Goal: Information Seeking & Learning: Learn about a topic

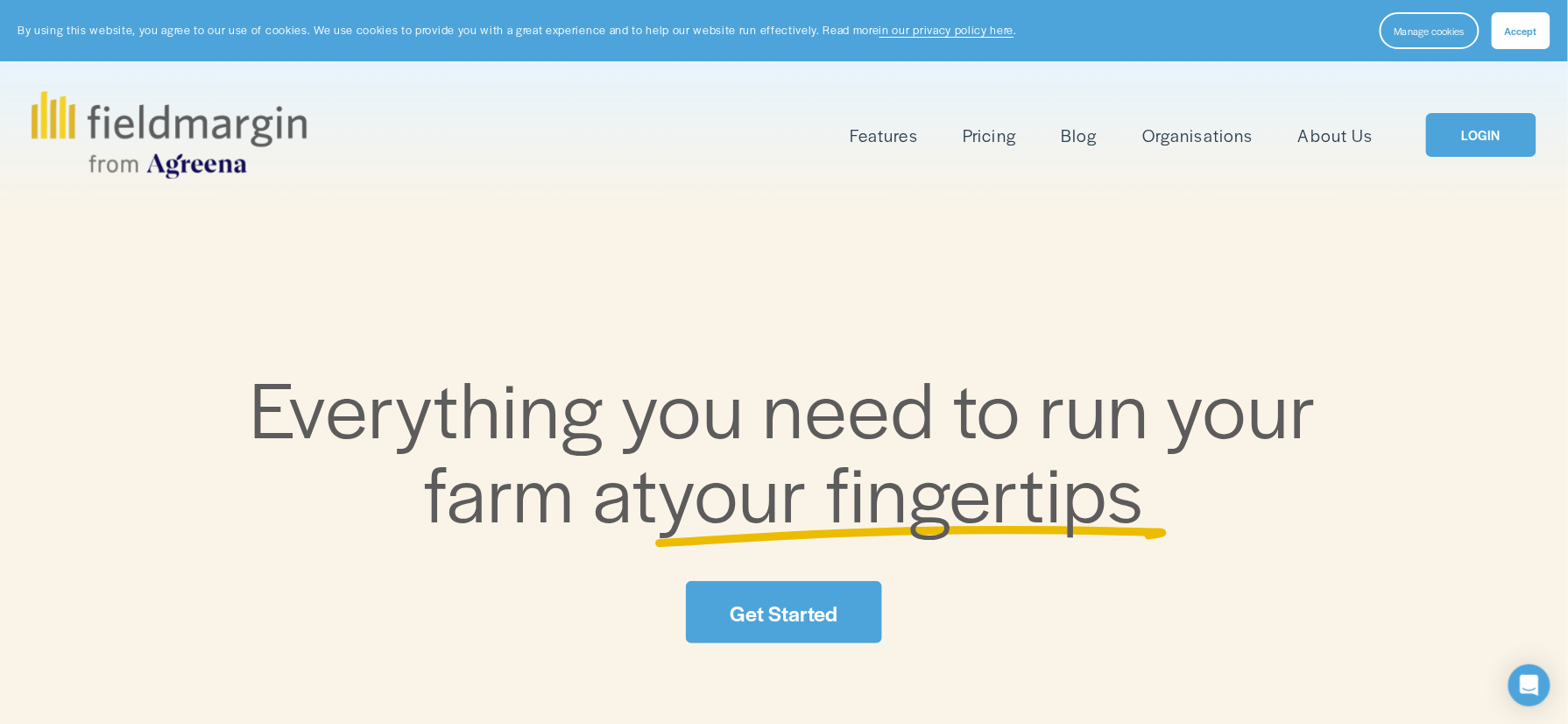
click at [976, 130] on link "Pricing" at bounding box center [990, 135] width 53 height 29
